Goal: Find specific page/section: Find specific page/section

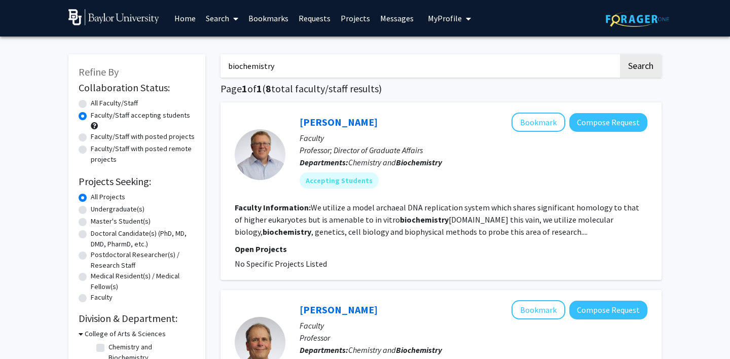
click at [251, 72] on input "biochemistry" at bounding box center [420, 65] width 398 height 23
type input "[PERSON_NAME]"
click at [620, 54] on button "Search" at bounding box center [641, 65] width 42 height 23
radio input "true"
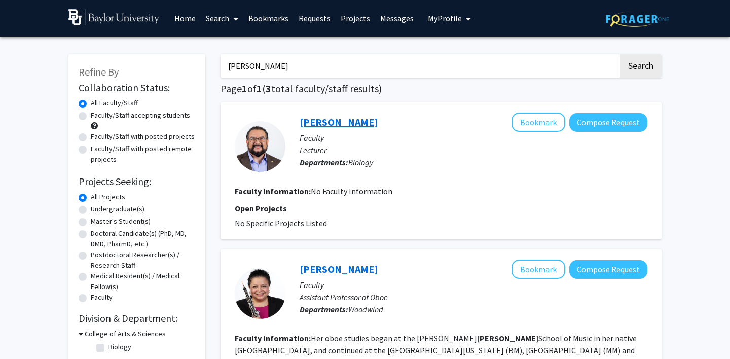
click at [321, 119] on link "[PERSON_NAME]" at bounding box center [339, 122] width 78 height 13
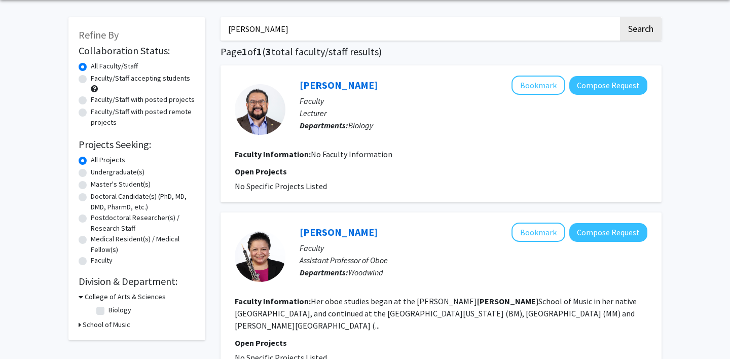
scroll to position [41, 0]
